Goal: Transaction & Acquisition: Purchase product/service

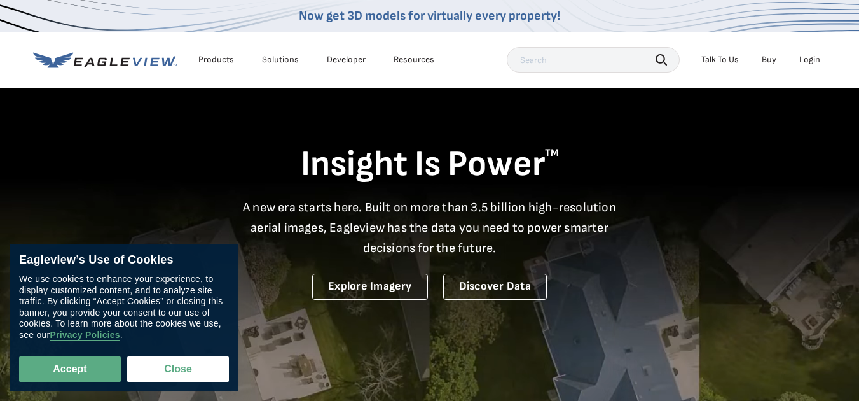
click at [81, 363] on button "Accept" at bounding box center [70, 368] width 102 height 25
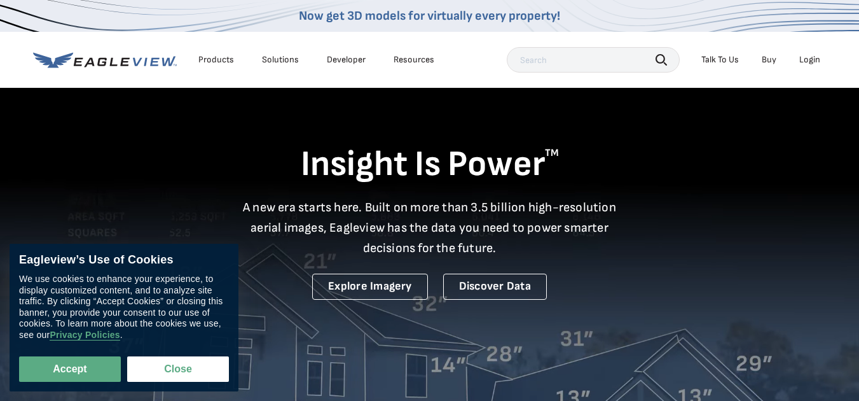
checkbox input "true"
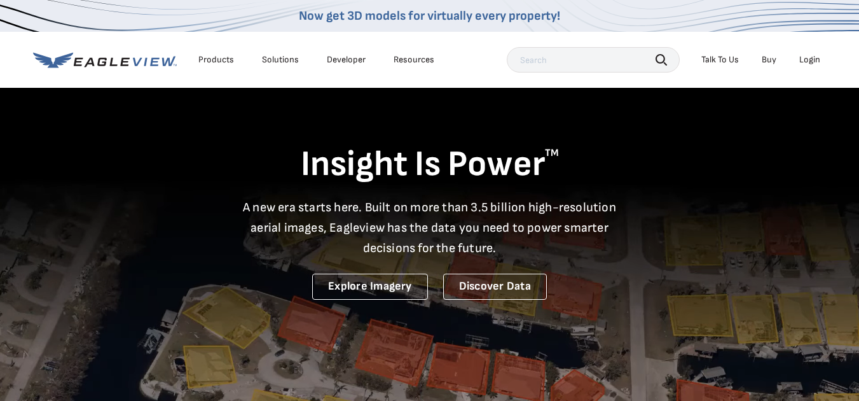
click at [806, 57] on div "Login" at bounding box center [810, 59] width 21 height 11
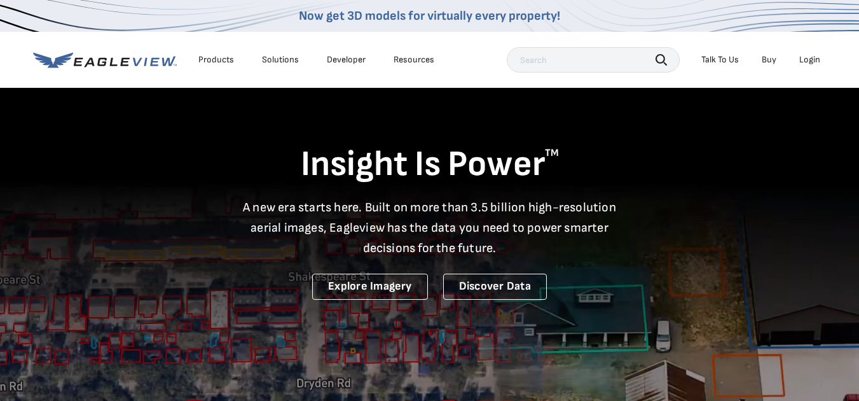
click at [816, 62] on div "Login" at bounding box center [810, 59] width 21 height 11
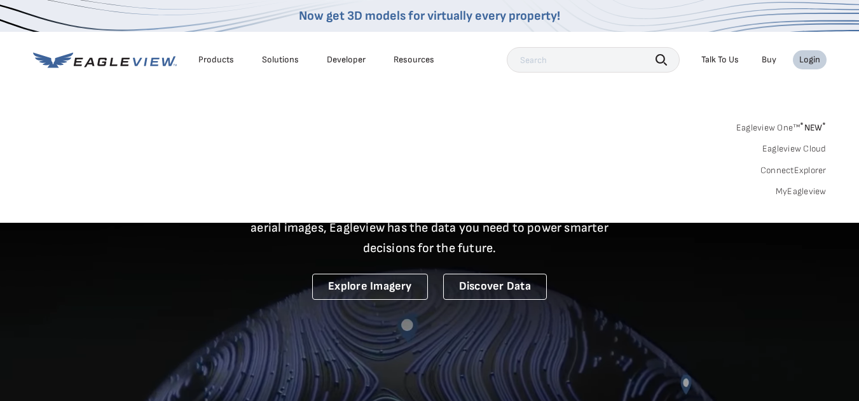
click at [800, 190] on link "MyEagleview" at bounding box center [801, 191] width 51 height 11
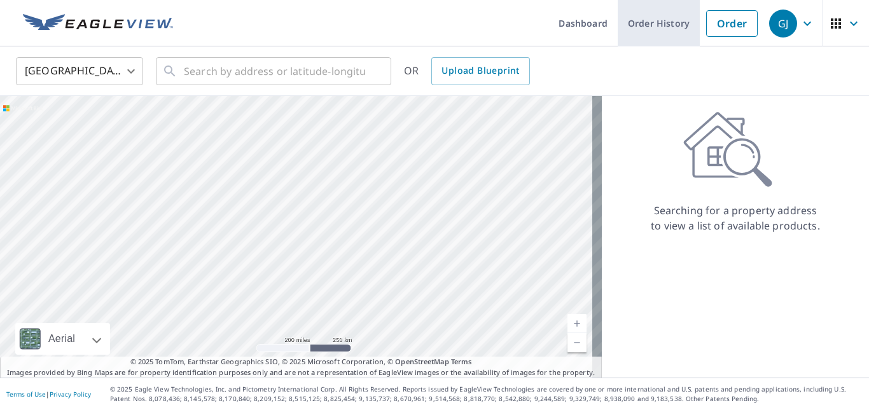
click at [649, 18] on link "Order History" at bounding box center [659, 23] width 82 height 46
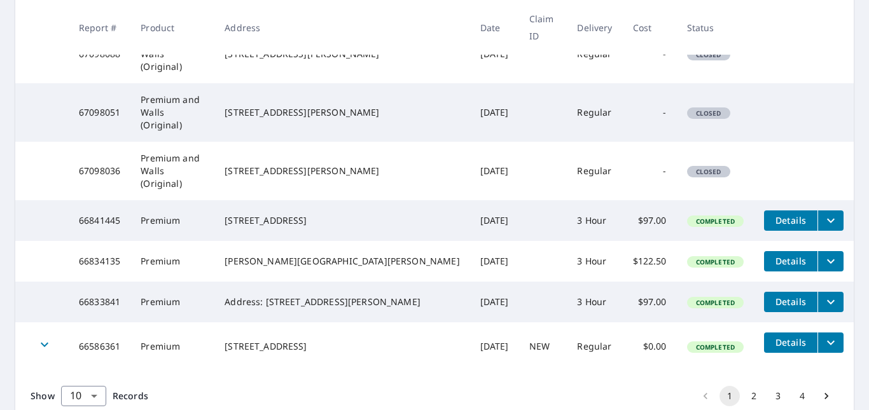
scroll to position [426, 0]
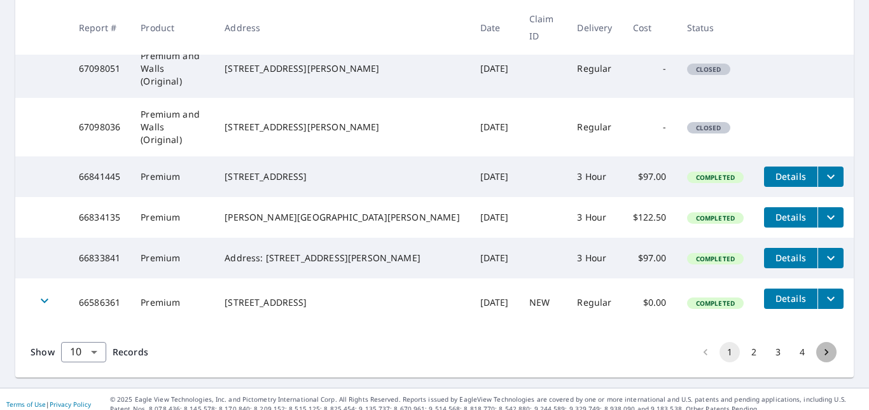
click at [820, 346] on icon "Go to next page" at bounding box center [826, 352] width 13 height 13
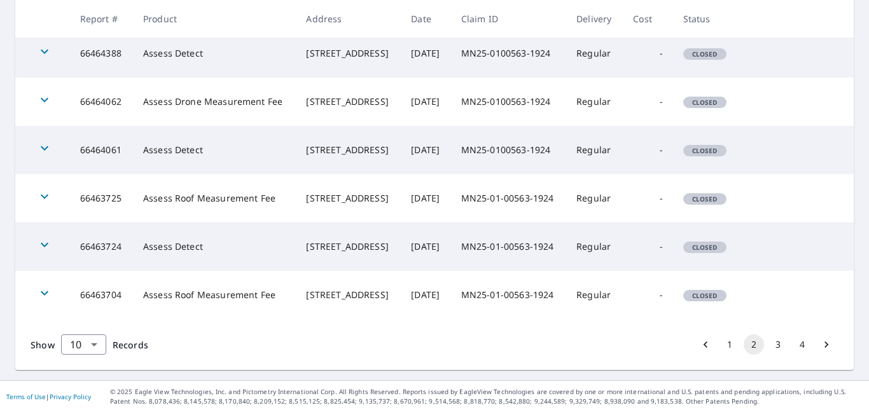
scroll to position [446, 0]
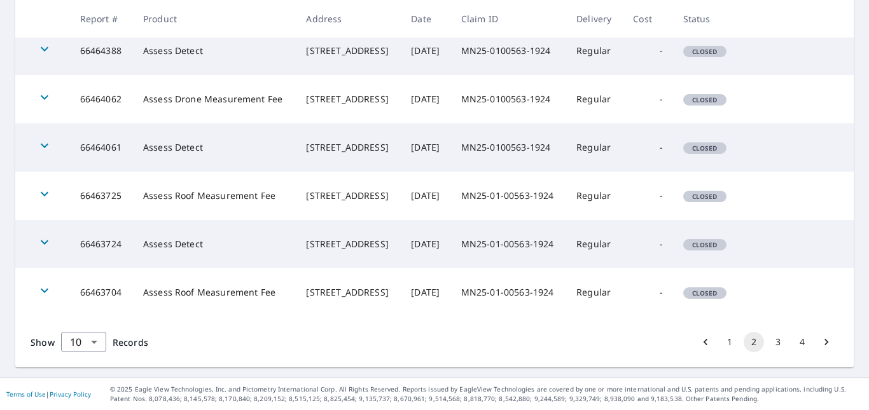
click at [820, 338] on icon "Go to next page" at bounding box center [826, 342] width 13 height 13
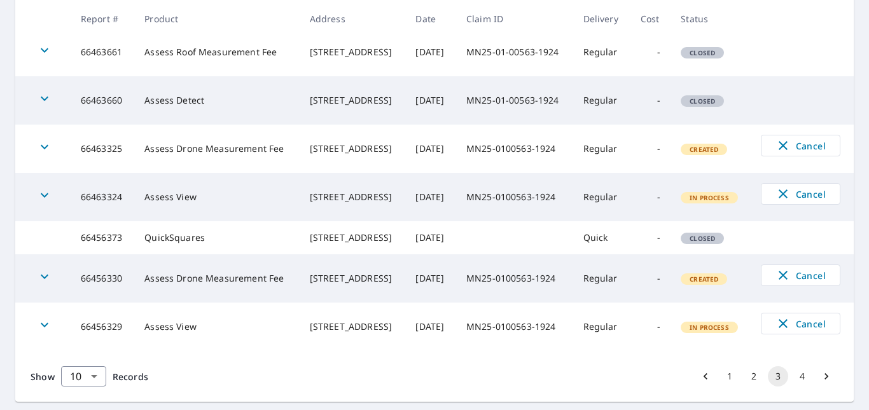
scroll to position [446, 0]
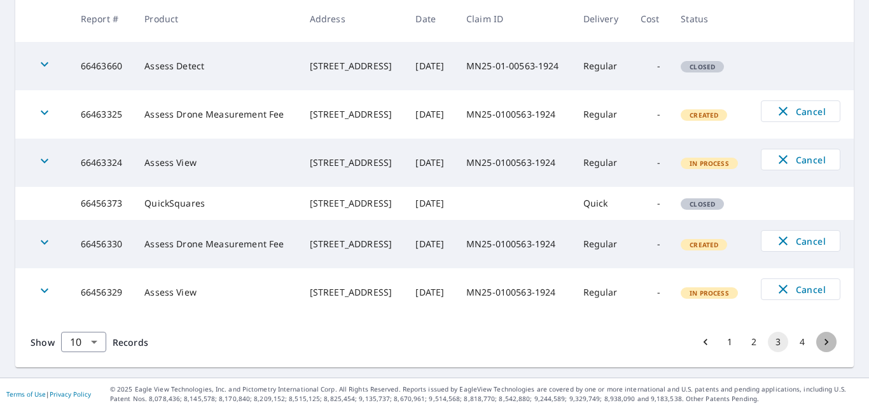
click at [820, 342] on icon "Go to next page" at bounding box center [826, 342] width 13 height 13
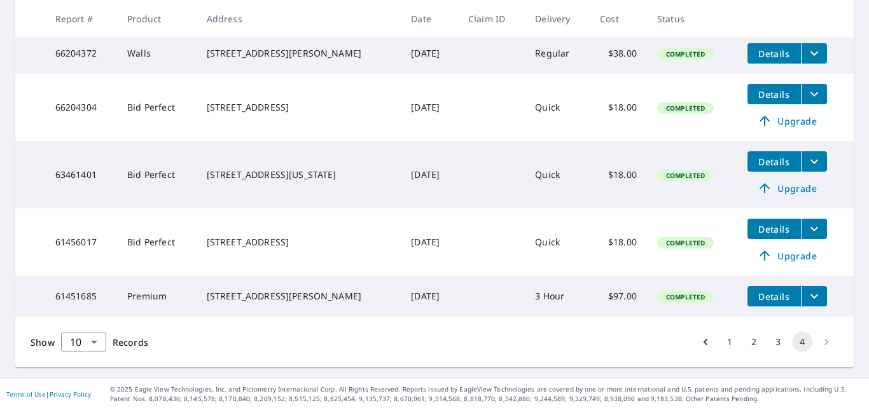
scroll to position [259, 0]
click at [814, 343] on li "pagination navigation" at bounding box center [826, 342] width 24 height 20
click at [94, 338] on body "GJ GJ Dashboard Order History Order GJ Dashboard / Order History Order History …" at bounding box center [434, 205] width 869 height 410
click at [83, 380] on li "100" at bounding box center [82, 383] width 45 height 23
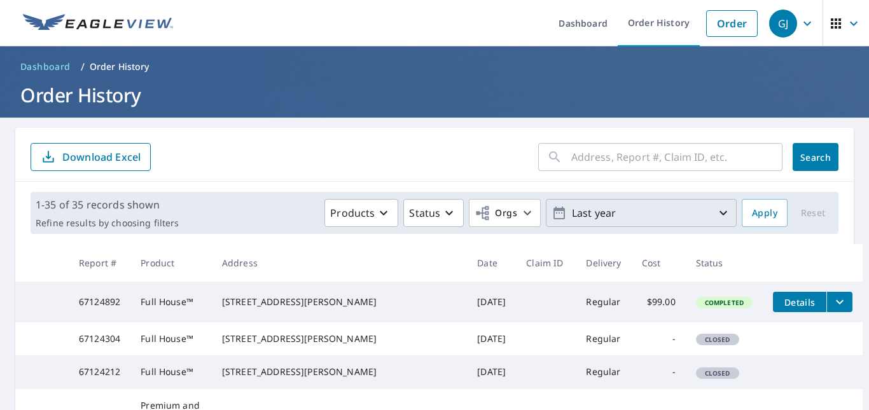
click at [716, 211] on icon "button" at bounding box center [723, 212] width 15 height 15
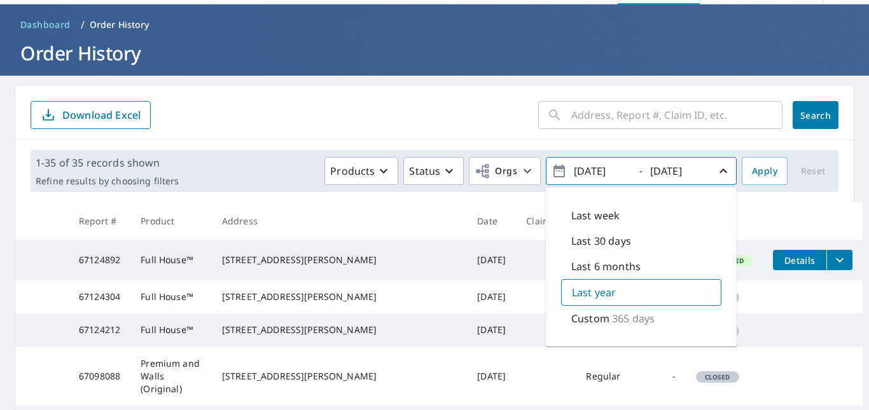
scroll to position [64, 0]
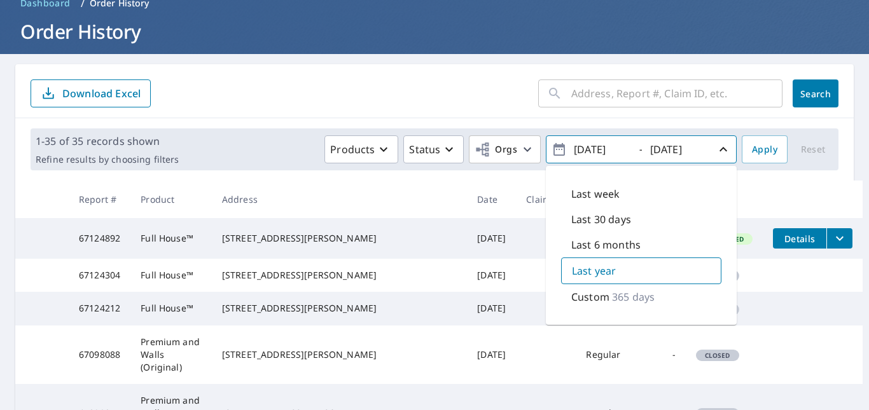
click at [578, 294] on p "Custom" at bounding box center [590, 296] width 38 height 15
click at [717, 155] on icon "button" at bounding box center [723, 149] width 15 height 15
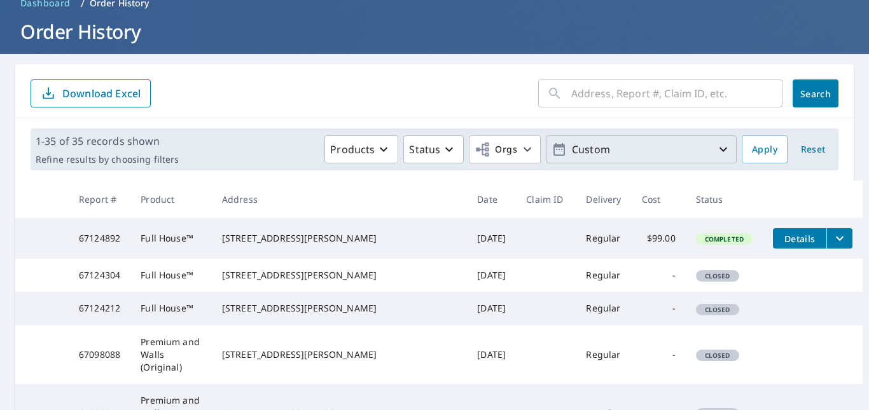
click at [720, 150] on icon "button" at bounding box center [724, 150] width 8 height 4
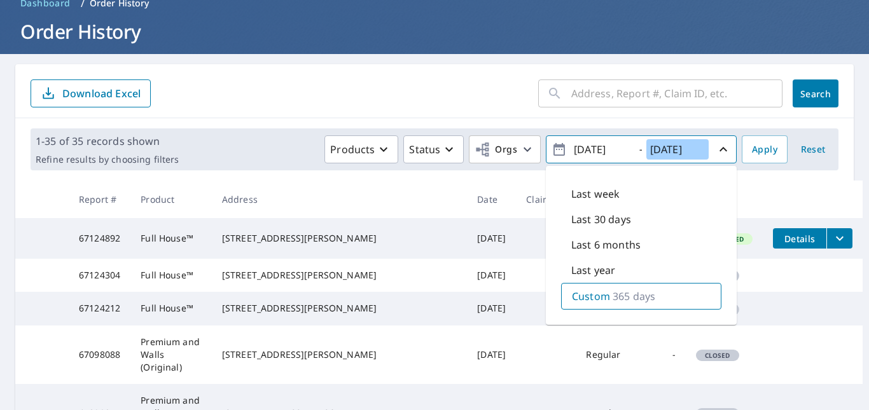
click at [664, 148] on input "2025/09/06" at bounding box center [677, 149] width 62 height 20
click at [597, 153] on input "2024/09/06" at bounding box center [601, 149] width 62 height 20
click at [598, 151] on input "2024/09/06" at bounding box center [601, 149] width 62 height 20
click at [616, 150] on input "2024/09/06" at bounding box center [601, 149] width 62 height 20
click at [620, 151] on input "2024/09/06" at bounding box center [601, 149] width 62 height 20
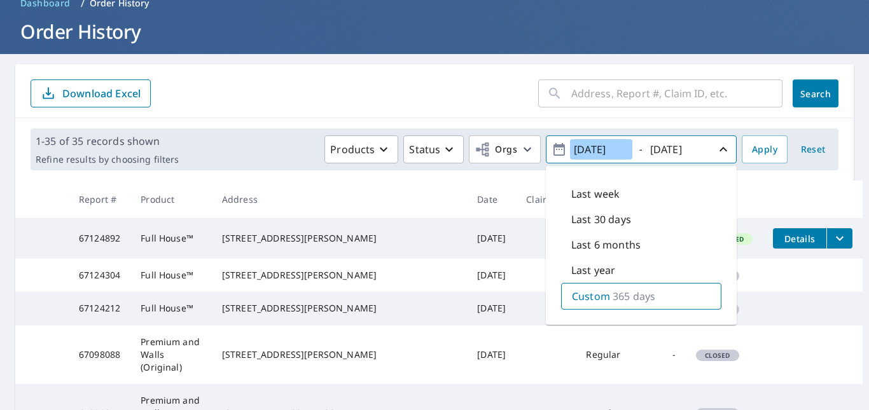
click at [587, 148] on input "2024/09/06" at bounding box center [601, 149] width 62 height 20
type input "2019/09/06"
click at [755, 151] on span "Apply" at bounding box center [764, 150] width 25 height 16
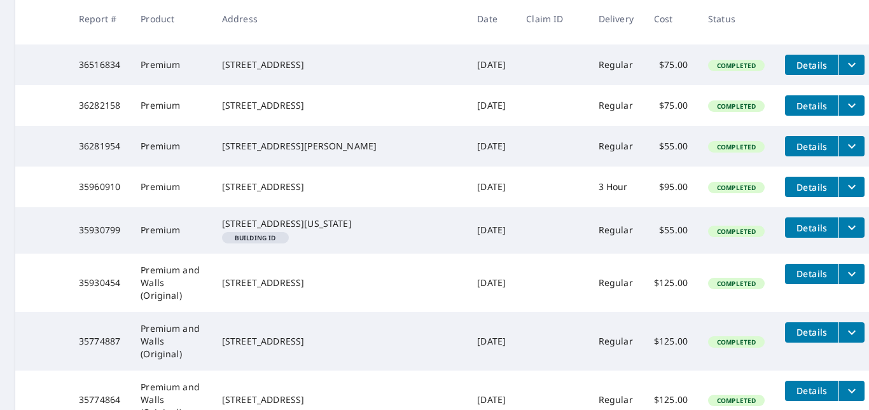
scroll to position [4133, 0]
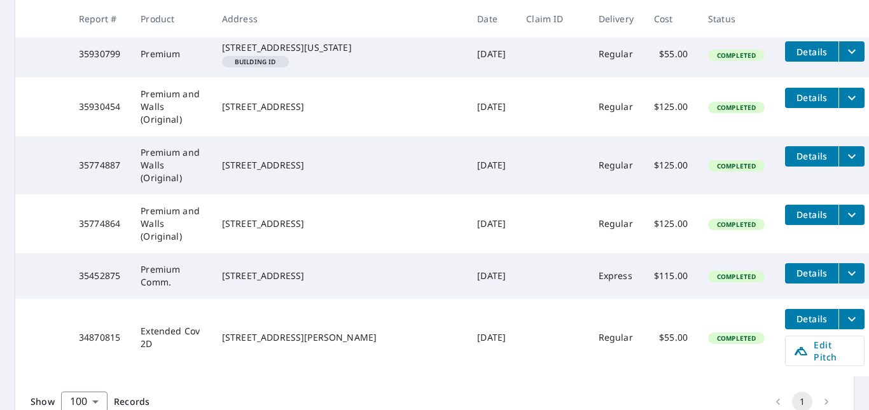
click at [819, 392] on li "pagination navigation" at bounding box center [826, 402] width 24 height 20
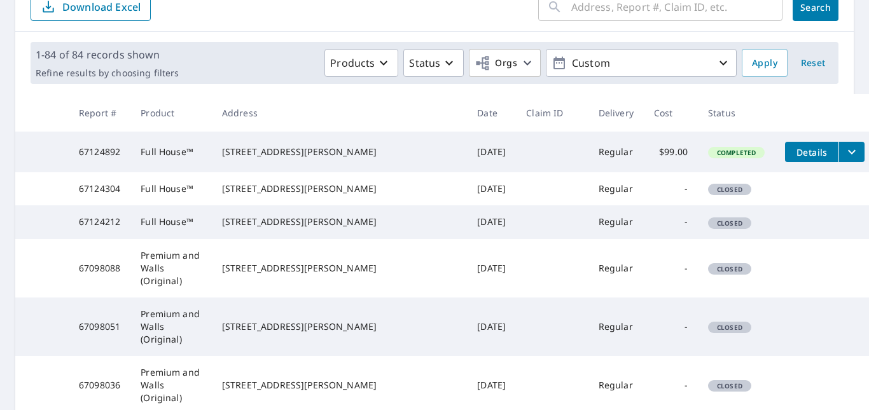
scroll to position [191, 0]
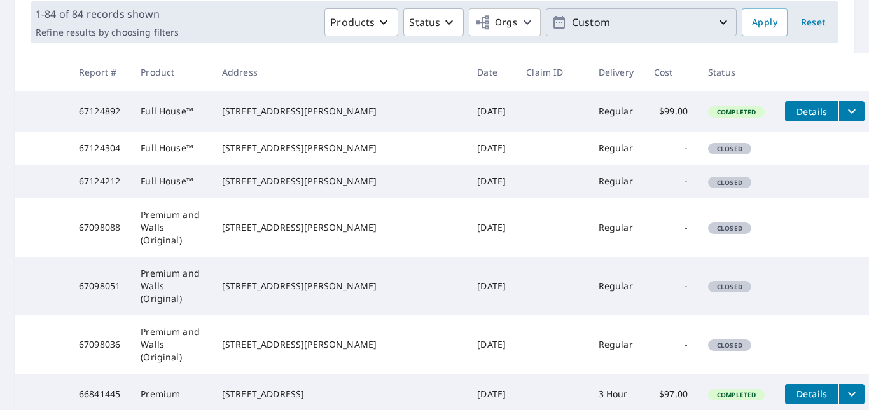
click at [716, 22] on icon "button" at bounding box center [723, 22] width 15 height 15
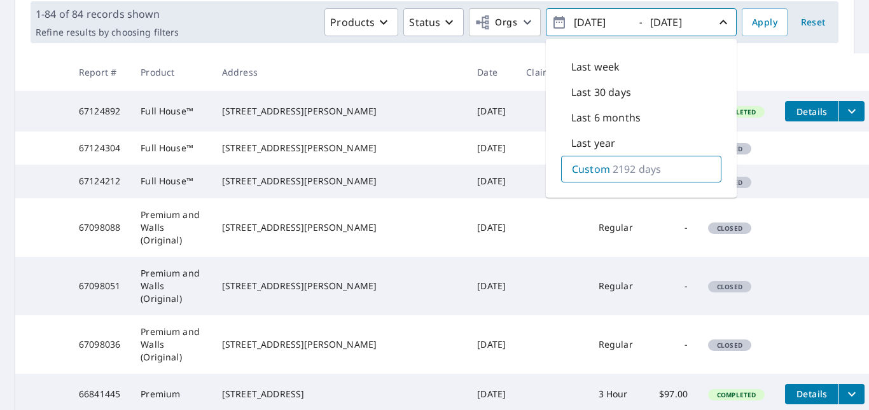
click at [587, 22] on input "2019/09/06" at bounding box center [601, 22] width 62 height 20
type input "2017/09/06"
click at [753, 18] on span "Apply" at bounding box center [764, 23] width 25 height 16
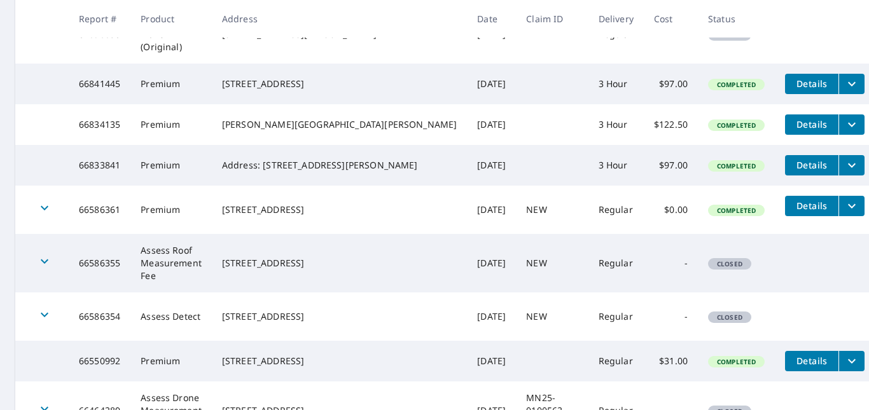
scroll to position [379, 0]
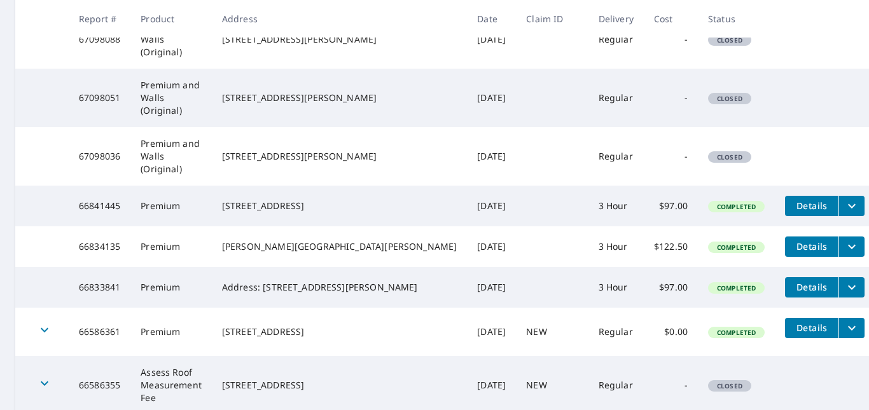
click at [844, 200] on icon "filesDropdownBtn-66841445" at bounding box center [851, 205] width 15 height 15
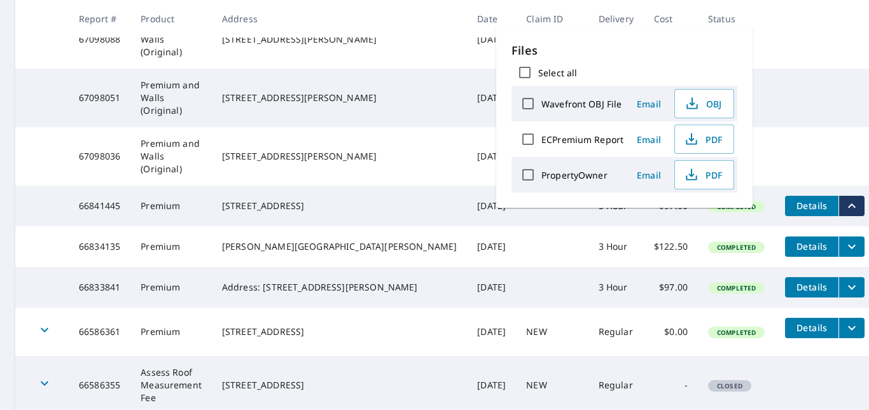
click at [822, 31] on td at bounding box center [825, 20] width 100 height 20
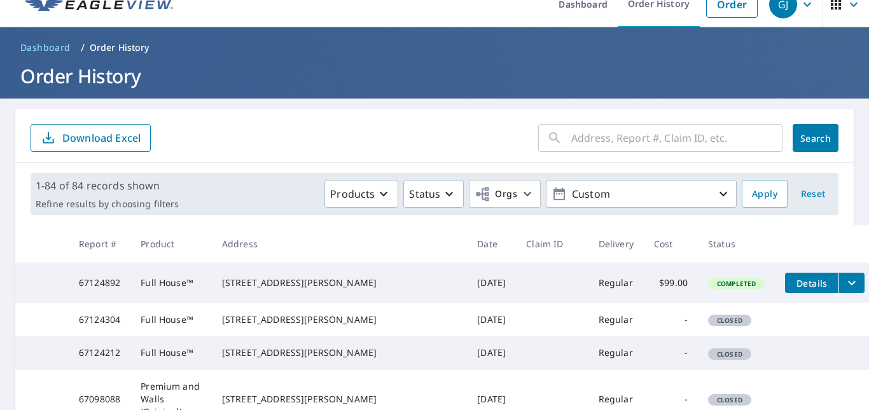
scroll to position [0, 0]
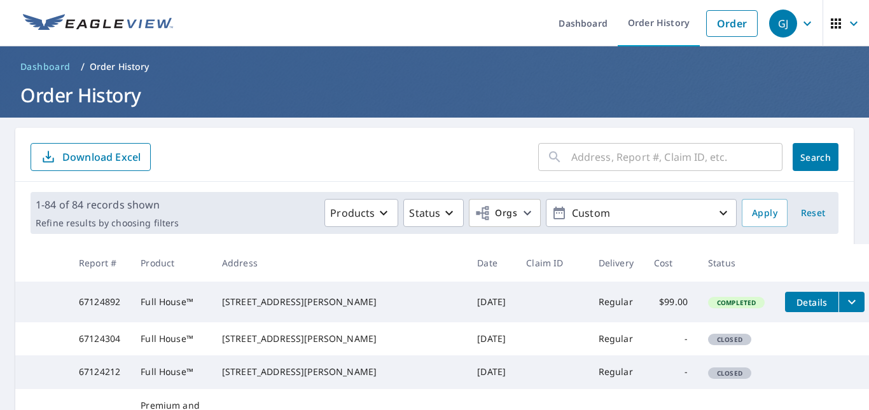
drag, startPoint x: 193, startPoint y: 300, endPoint x: 298, endPoint y: 328, distance: 109.3
drag, startPoint x: 298, startPoint y: 328, endPoint x: 245, endPoint y: 309, distance: 57.0
click at [212, 309] on td "Full House™" at bounding box center [170, 302] width 81 height 41
click at [294, 304] on div "1111 Jessamine Ave E Saint Paul, MN 55106" at bounding box center [339, 302] width 235 height 13
click at [442, 216] on icon "button" at bounding box center [449, 212] width 15 height 15
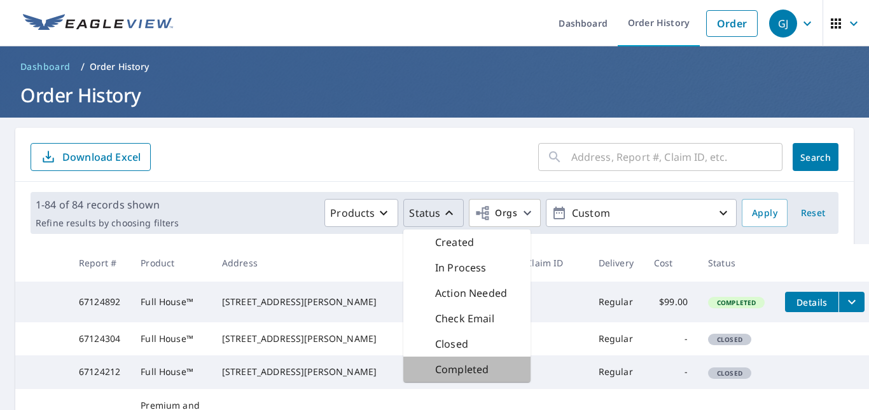
click at [461, 371] on p "Completed" at bounding box center [461, 369] width 53 height 15
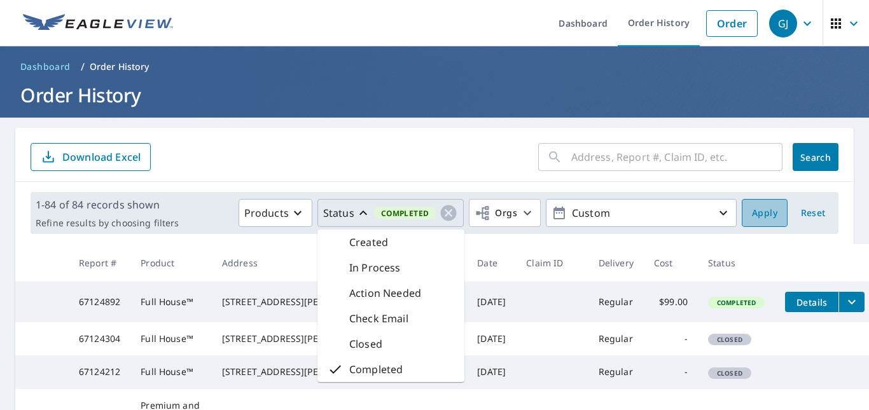
click at [755, 218] on span "Apply" at bounding box center [764, 213] width 25 height 16
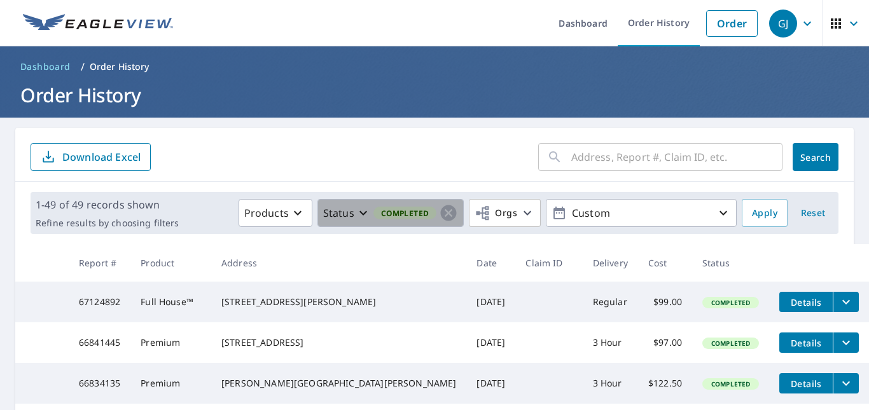
click at [356, 207] on icon "button" at bounding box center [363, 212] width 15 height 15
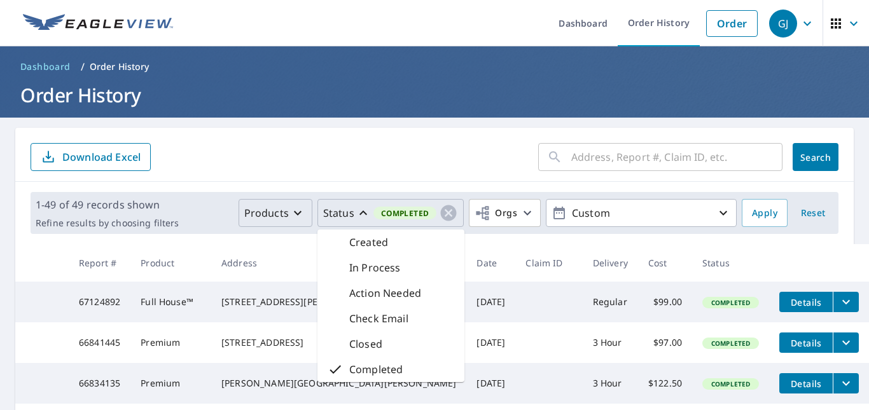
click at [290, 211] on icon "button" at bounding box center [297, 212] width 15 height 15
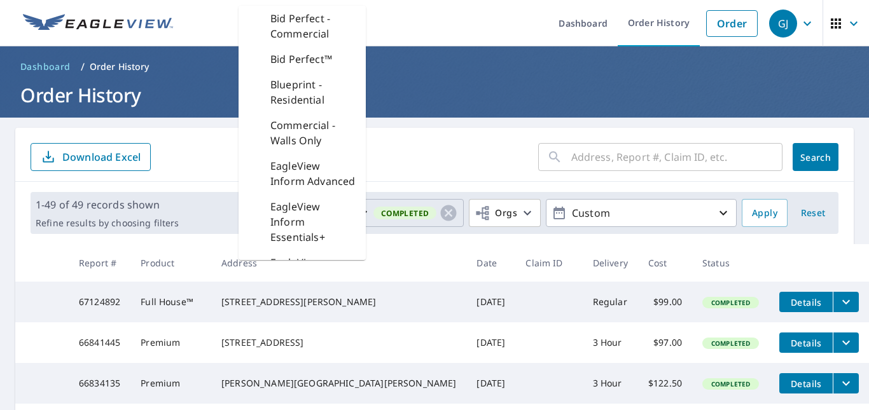
click at [202, 216] on div "Products Bid Perfect - Commercial Bid Perfect™ Blueprint - Residential Commerci…" at bounding box center [460, 213] width 553 height 28
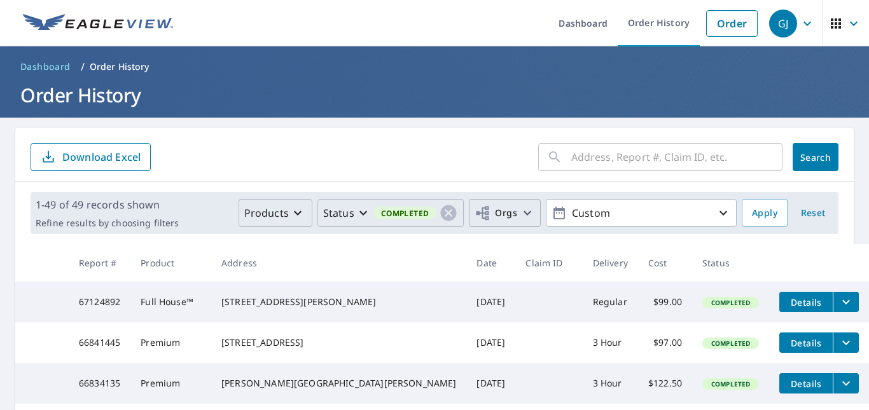
click at [526, 213] on button "Orgs" at bounding box center [505, 213] width 72 height 28
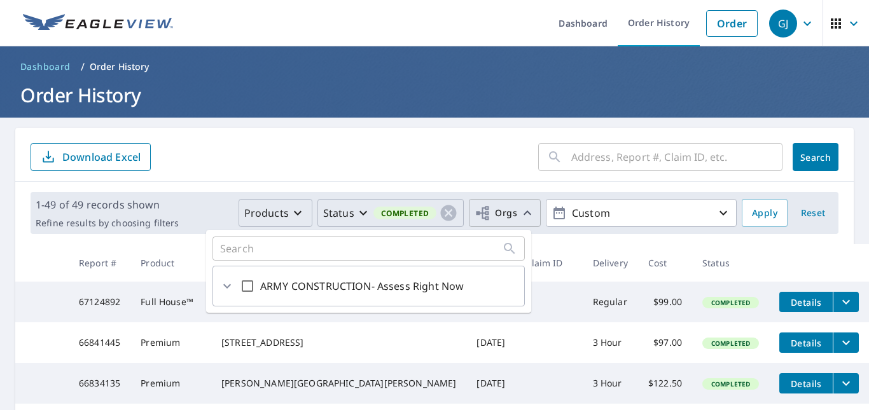
click at [520, 214] on icon "button" at bounding box center [527, 212] width 15 height 15
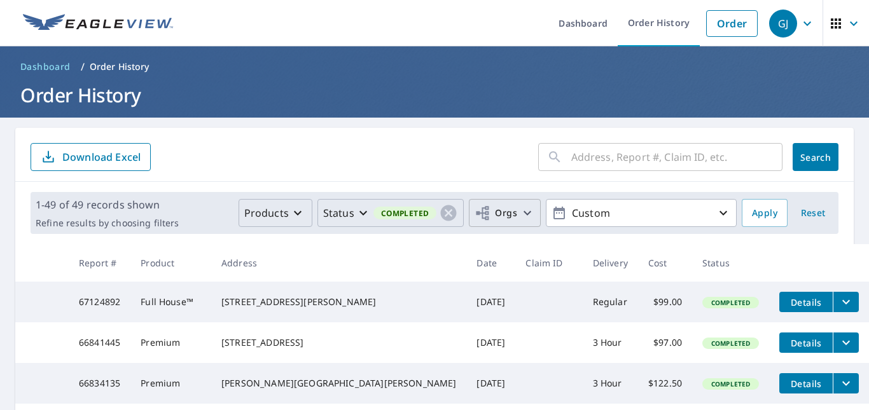
click at [520, 215] on icon "button" at bounding box center [527, 212] width 15 height 15
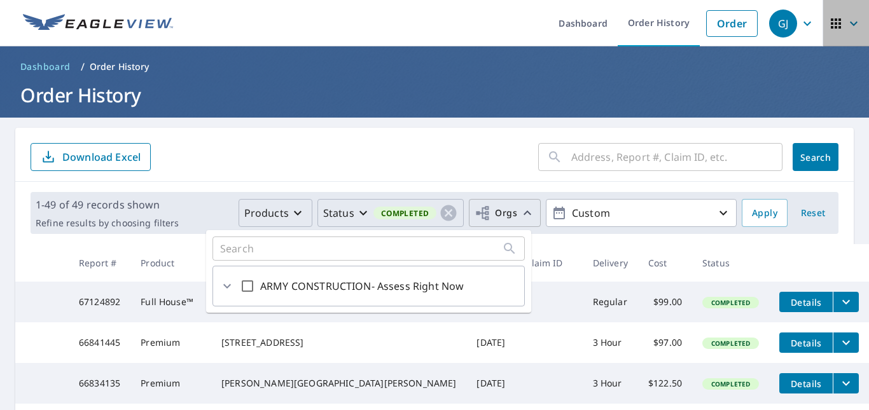
click at [846, 20] on icon "button" at bounding box center [853, 23] width 15 height 15
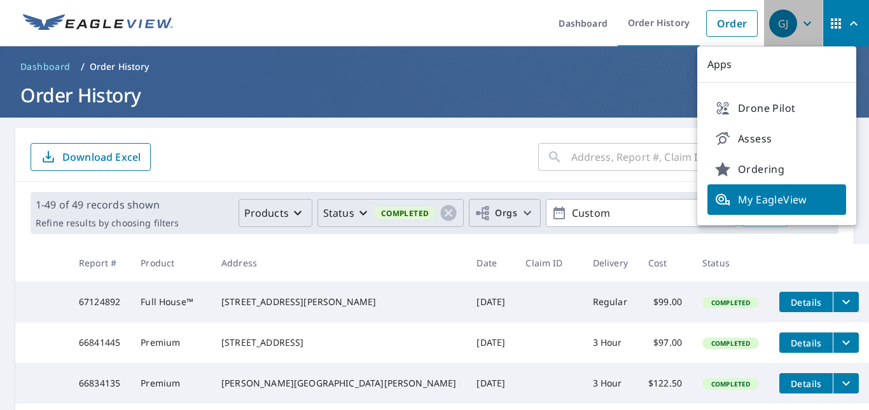
click at [802, 17] on icon "button" at bounding box center [807, 23] width 15 height 15
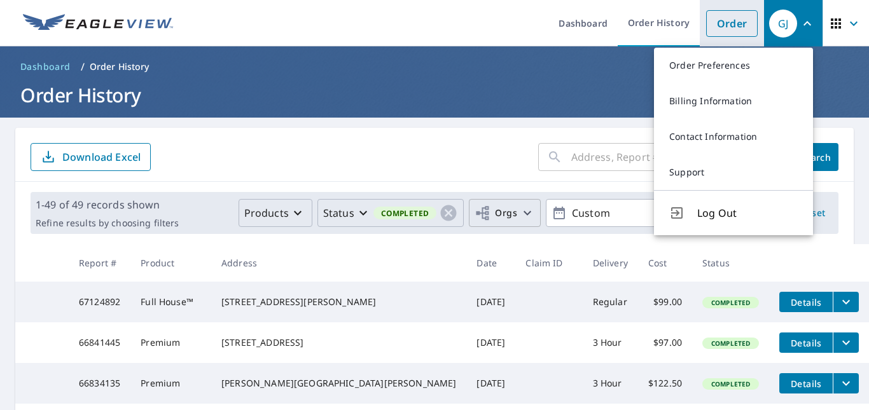
click at [730, 20] on link "Order" at bounding box center [732, 23] width 52 height 27
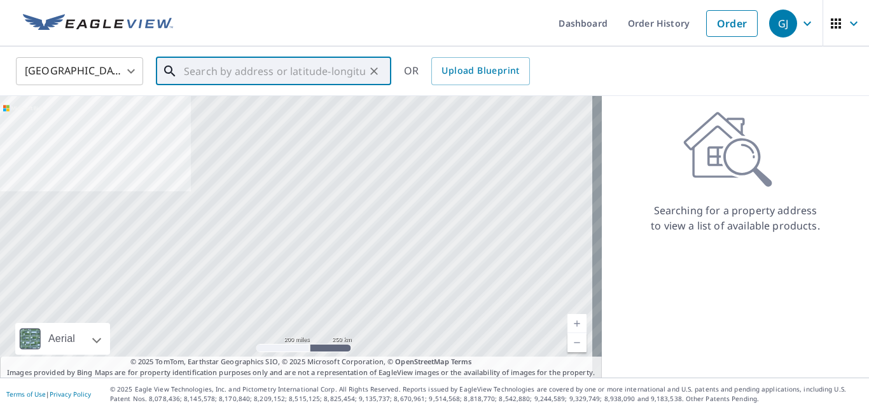
paste input "6560 Craig Ave"
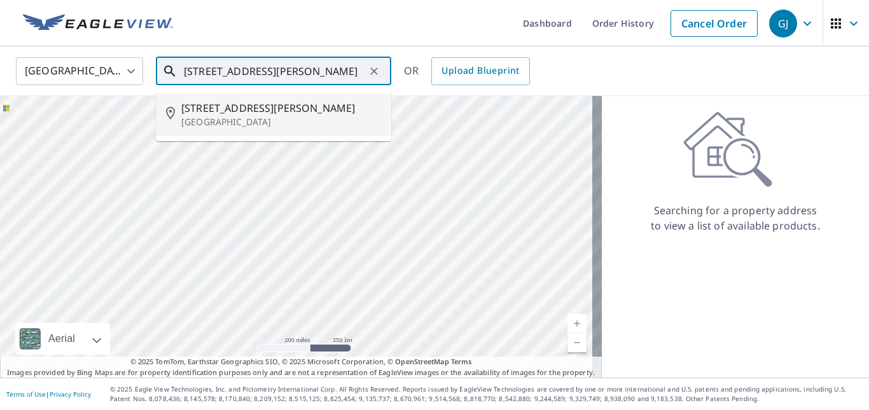
click at [258, 116] on p "Inver Grove Heights, MN 55076" at bounding box center [281, 122] width 200 height 13
type input "6560 Craig Ave Inver Grove Heights, MN 55076"
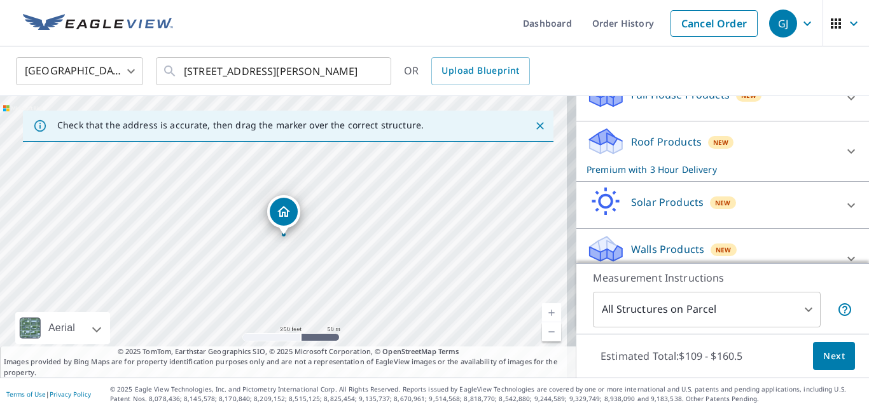
scroll to position [131, 0]
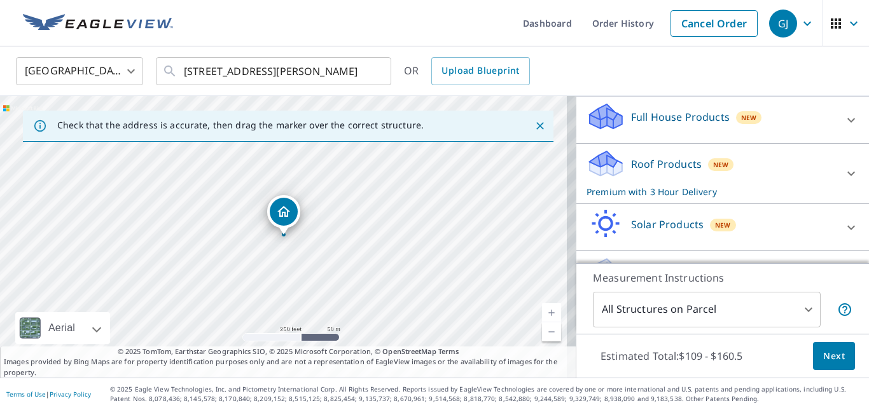
click at [648, 172] on p "Roof Products" at bounding box center [666, 164] width 71 height 15
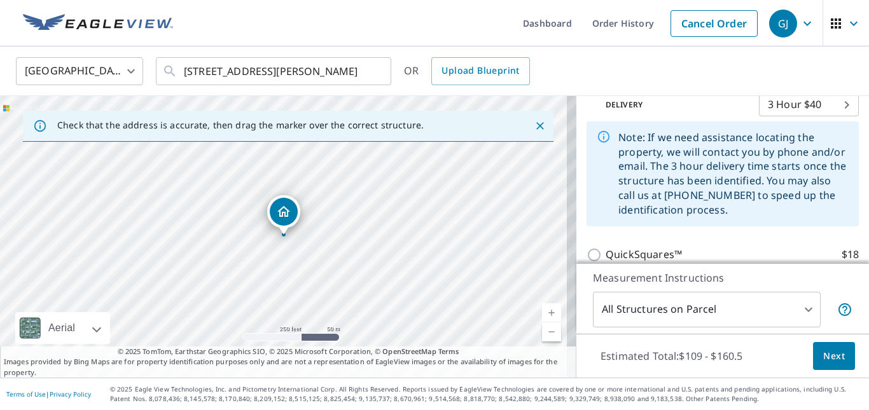
scroll to position [195, 0]
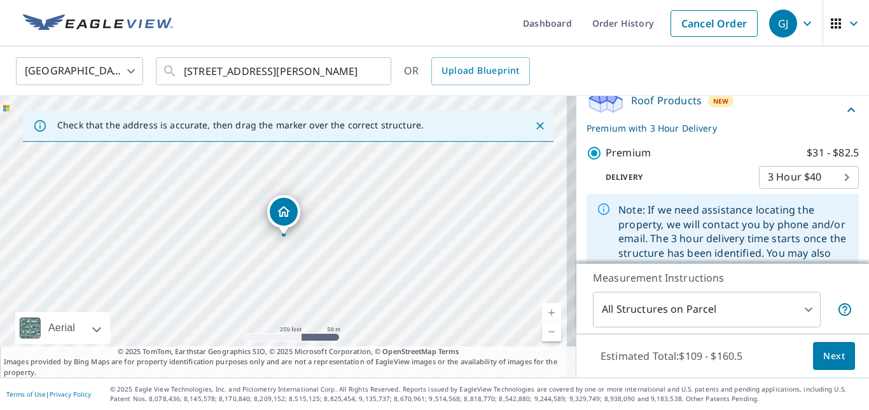
click at [713, 106] on span "New" at bounding box center [721, 101] width 16 height 10
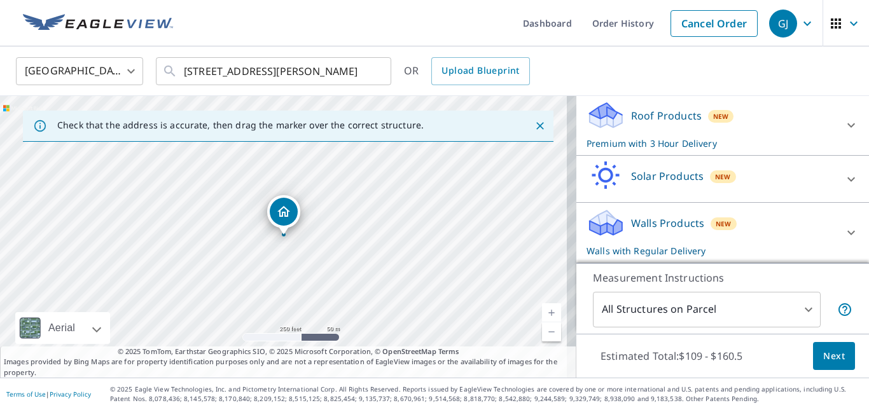
click at [601, 111] on icon at bounding box center [606, 111] width 32 height 16
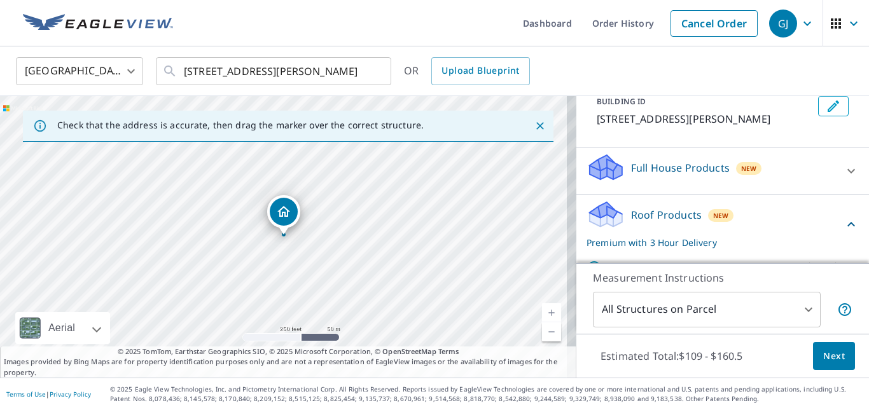
scroll to position [131, 0]
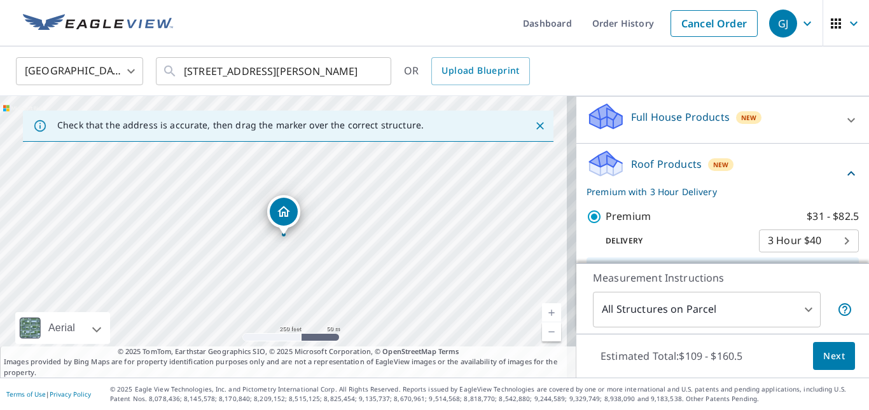
click at [598, 167] on icon at bounding box center [606, 159] width 32 height 16
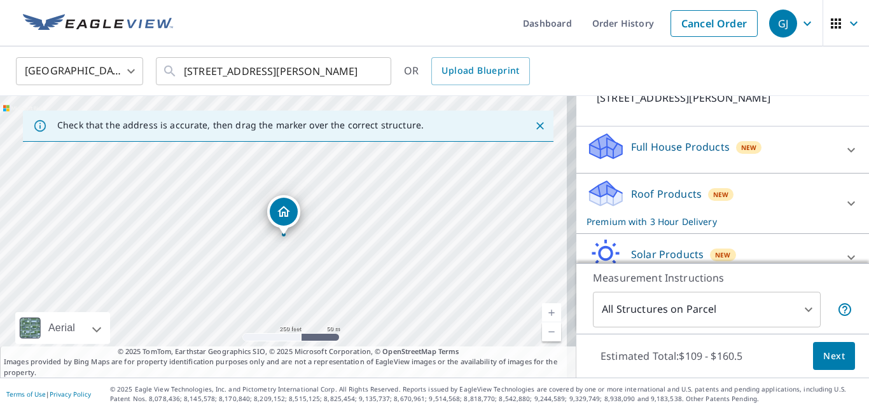
scroll to position [67, 0]
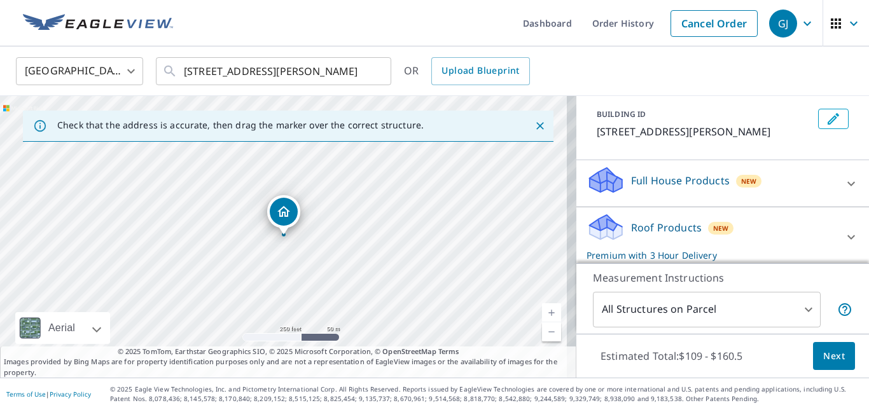
click at [676, 188] on p "Full House Products" at bounding box center [680, 180] width 99 height 15
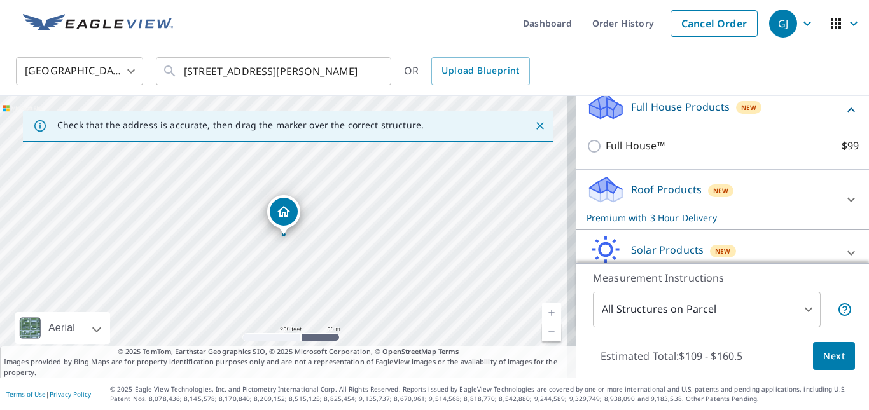
scroll to position [195, 0]
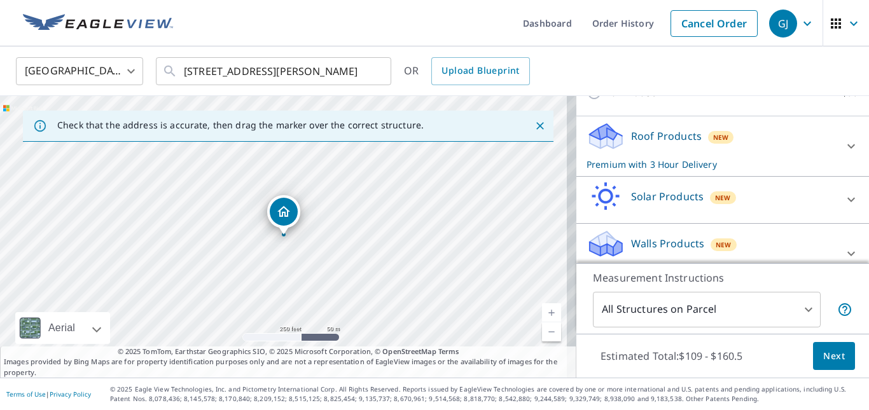
click at [662, 144] on p "Roof Products" at bounding box center [666, 136] width 71 height 15
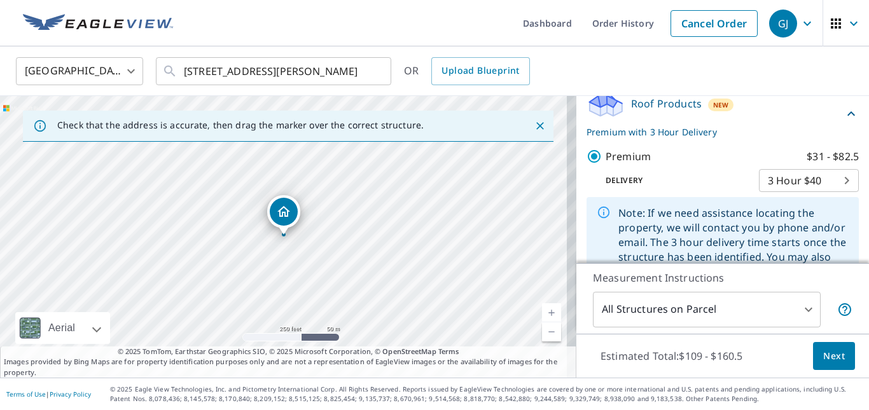
scroll to position [258, 0]
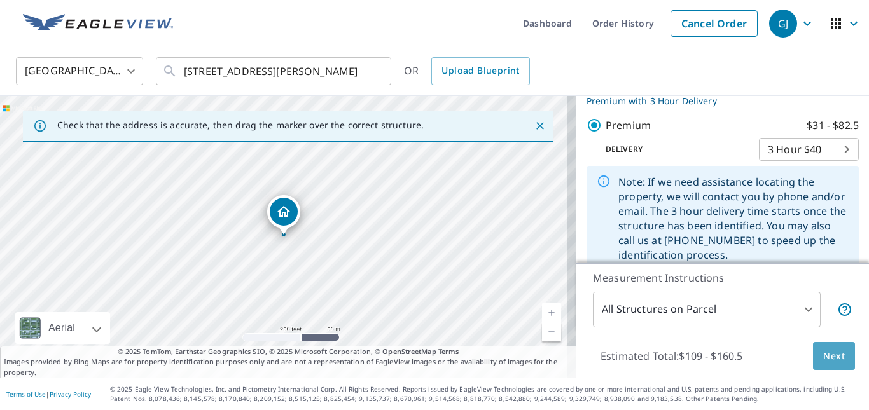
click at [826, 354] on span "Next" at bounding box center [834, 357] width 22 height 16
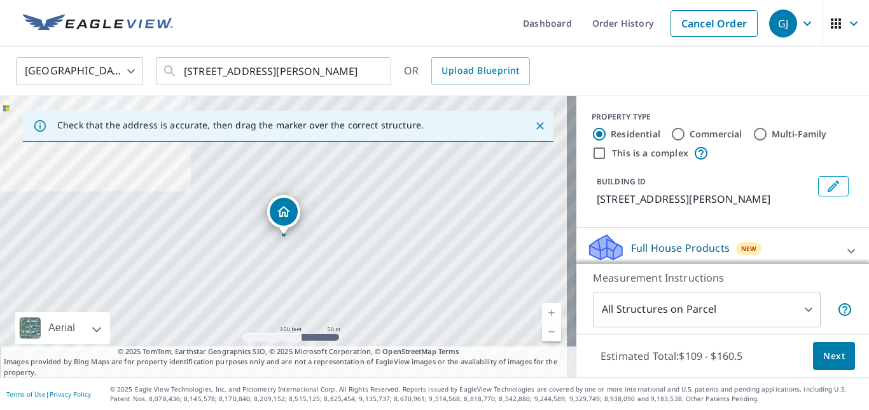
scroll to position [127, 0]
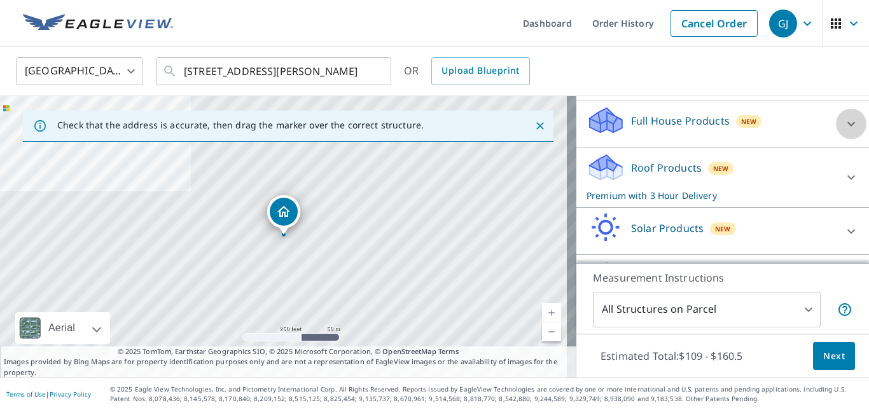
click at [839, 139] on div at bounding box center [851, 124] width 31 height 31
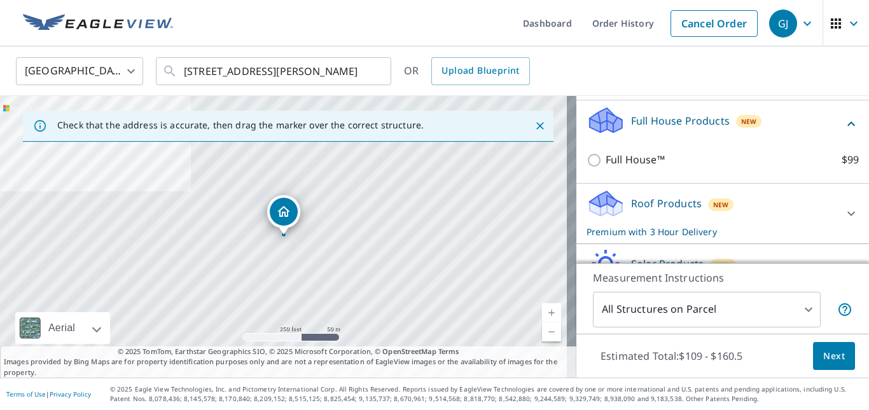
click at [839, 142] on div "Full House Products New" at bounding box center [723, 124] width 272 height 36
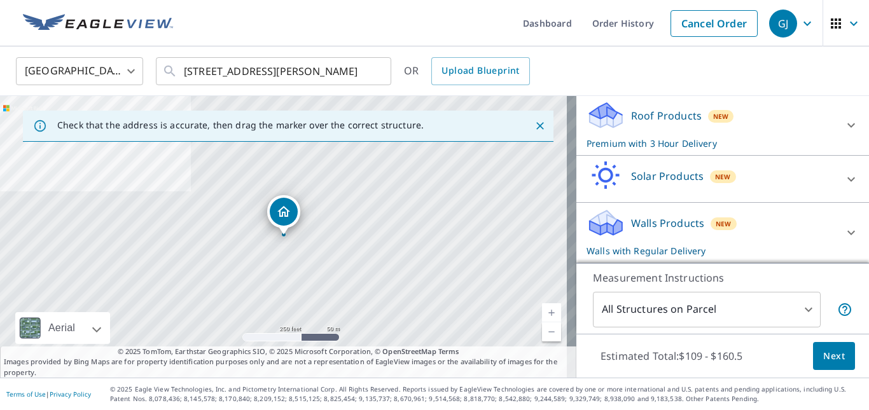
scroll to position [195, 0]
click at [844, 236] on icon at bounding box center [851, 232] width 15 height 15
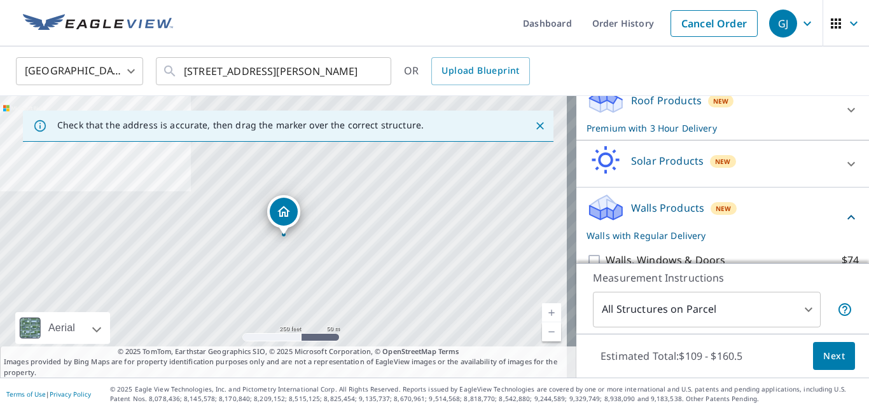
scroll to position [295, 0]
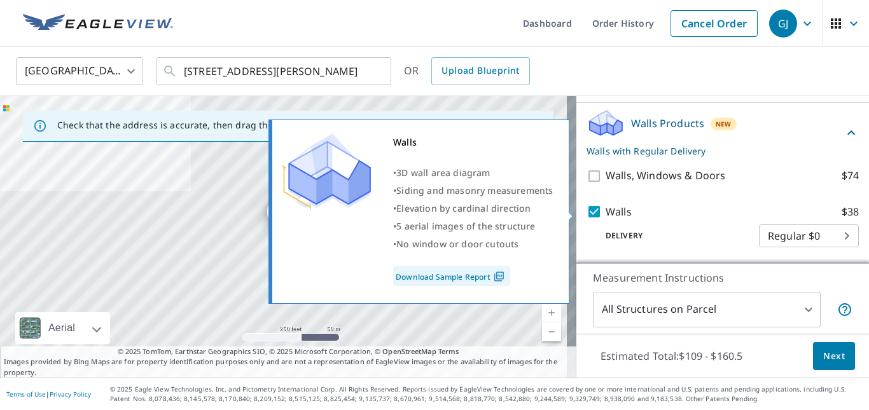
click at [587, 213] on input "Walls $38" at bounding box center [596, 211] width 19 height 15
checkbox input "false"
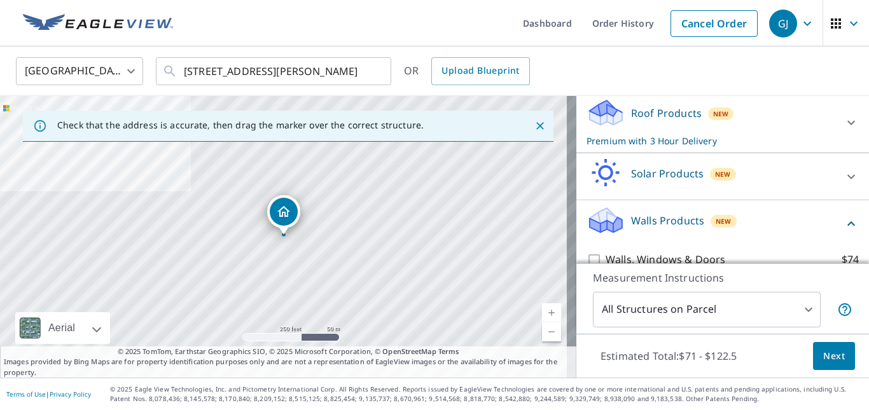
scroll to position [126, 0]
